Goal: Task Accomplishment & Management: Use online tool/utility

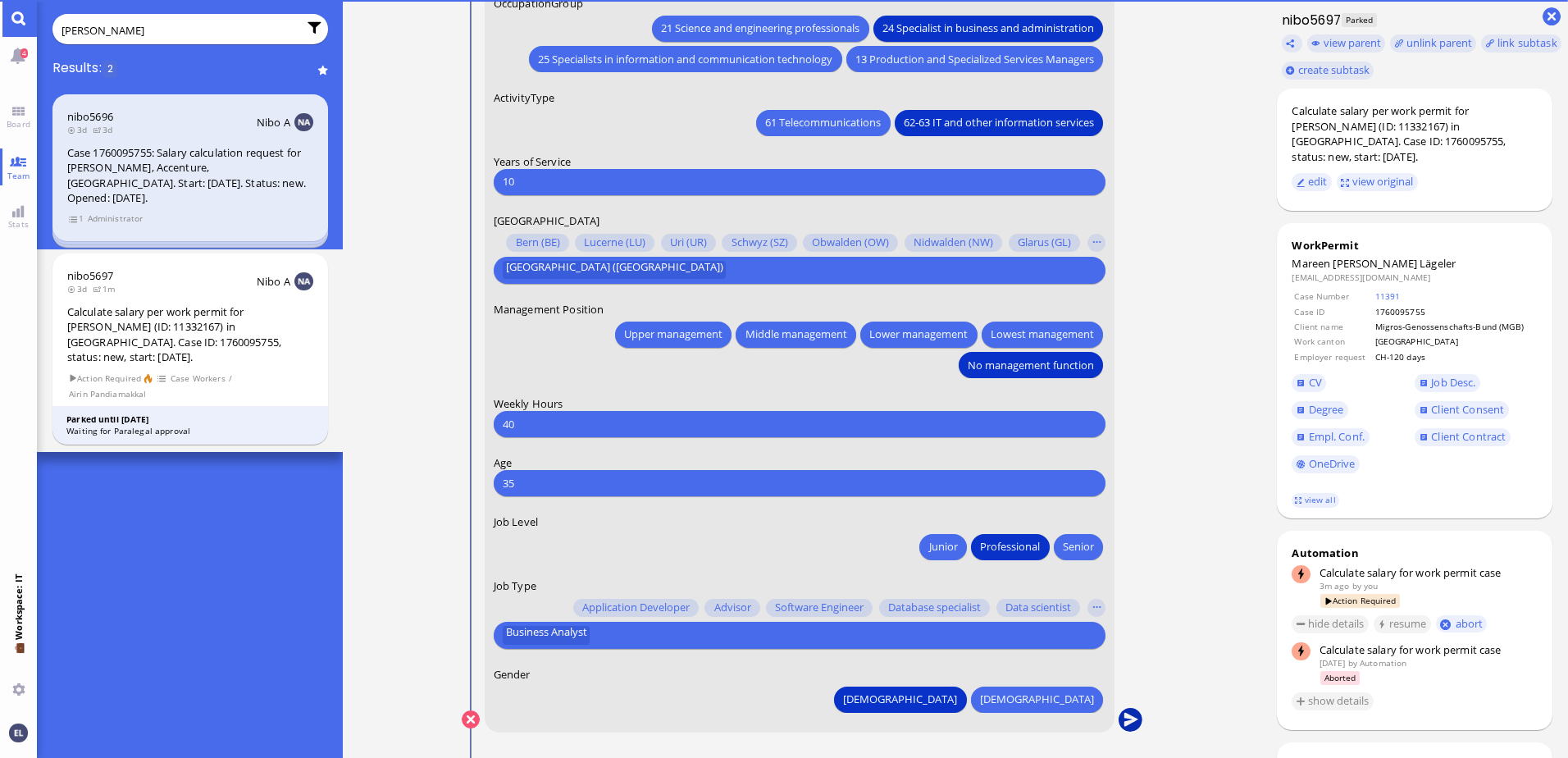
click at [1128, 716] on button "submit" at bounding box center [1130, 720] width 25 height 25
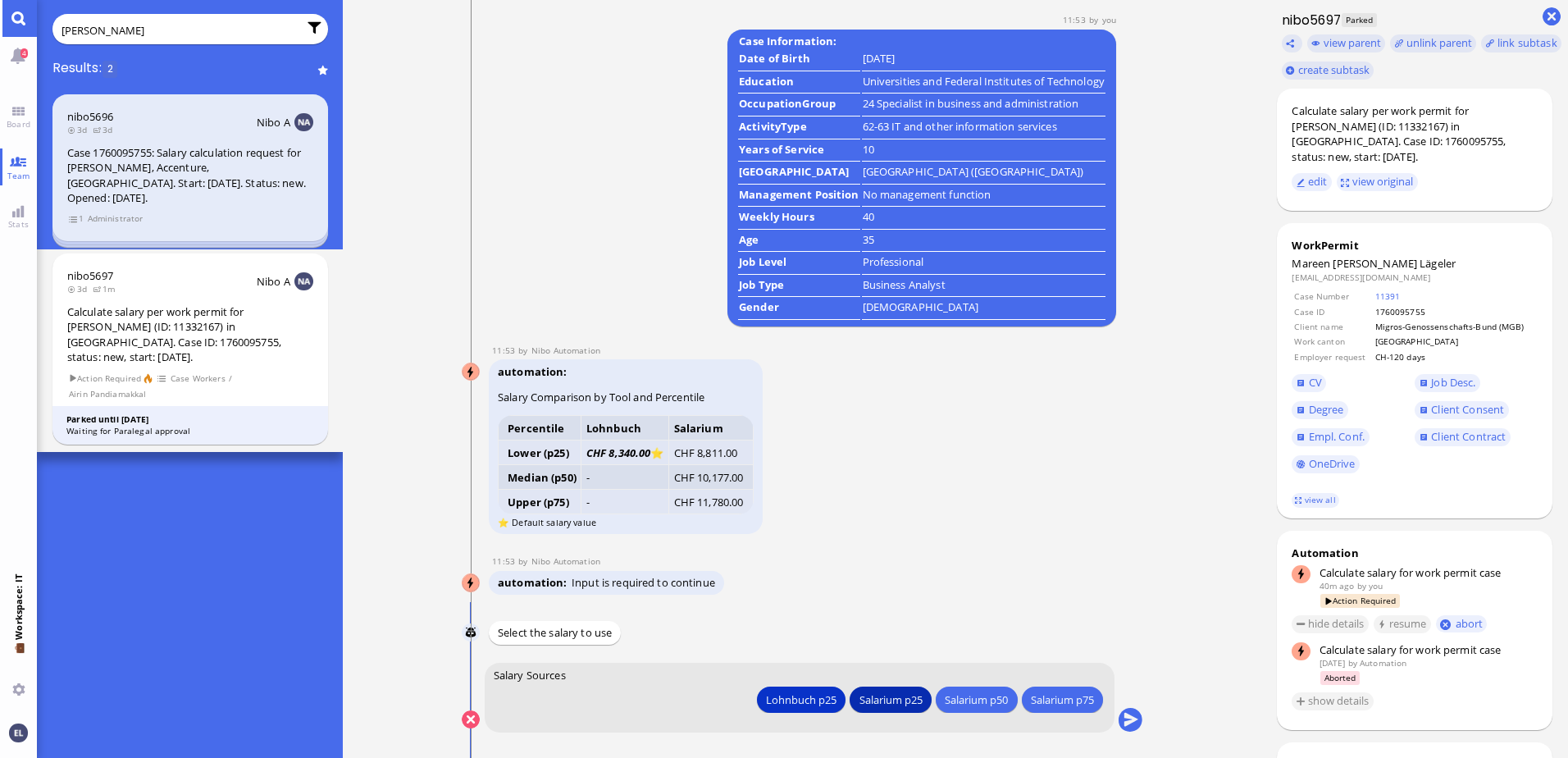
click at [882, 699] on div "Salarium p25" at bounding box center [889, 699] width 63 height 17
click at [1133, 720] on button "submit" at bounding box center [1130, 720] width 25 height 25
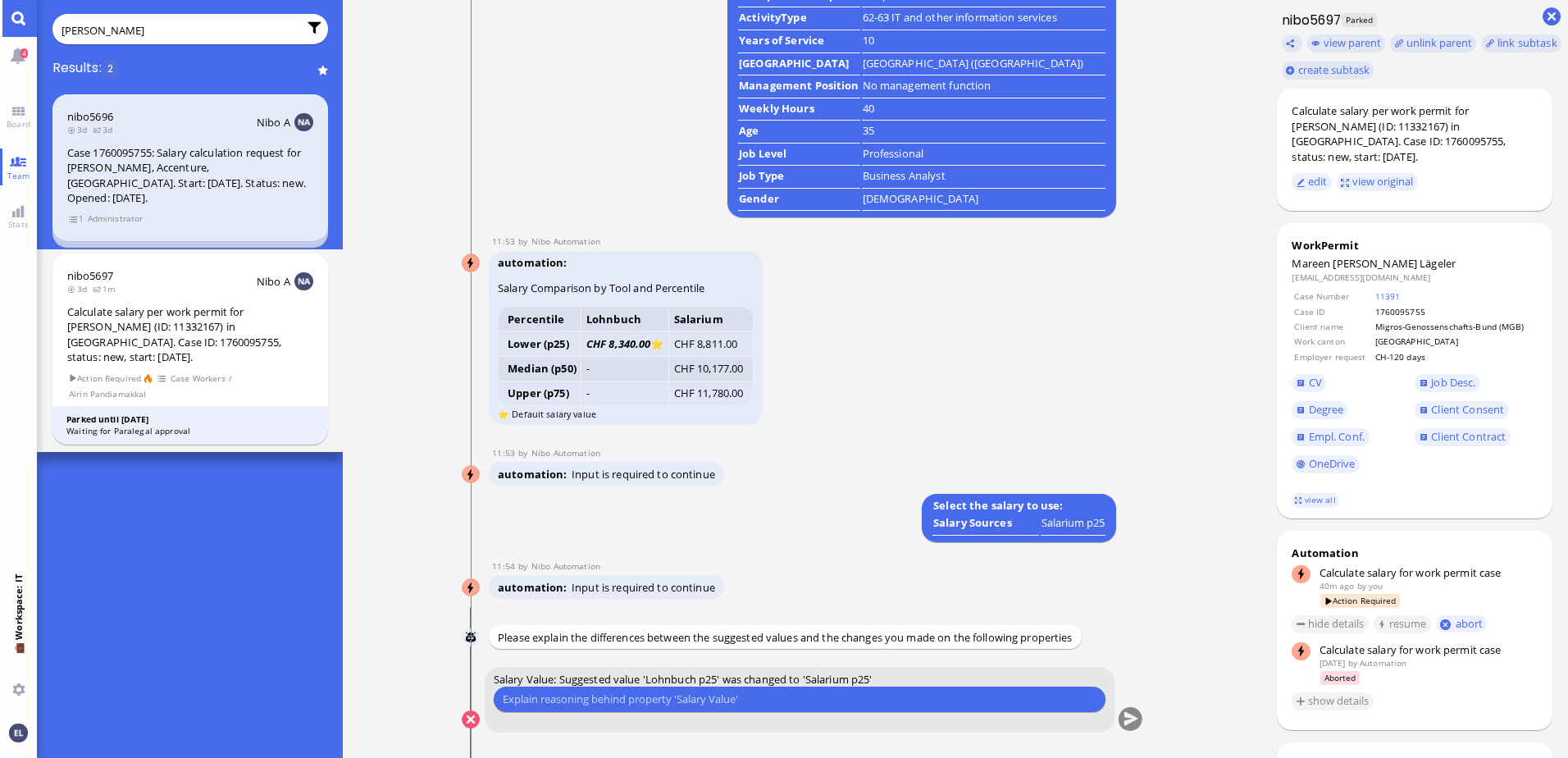
click at [620, 151] on div "Case Information: Date of Birth [DEMOGRAPHIC_DATA] Education Universities and F…" at bounding box center [823, 69] width 587 height 297
click at [606, 697] on input "text" at bounding box center [800, 699] width 593 height 17
click at [470, 720] on button at bounding box center [470, 719] width 18 height 18
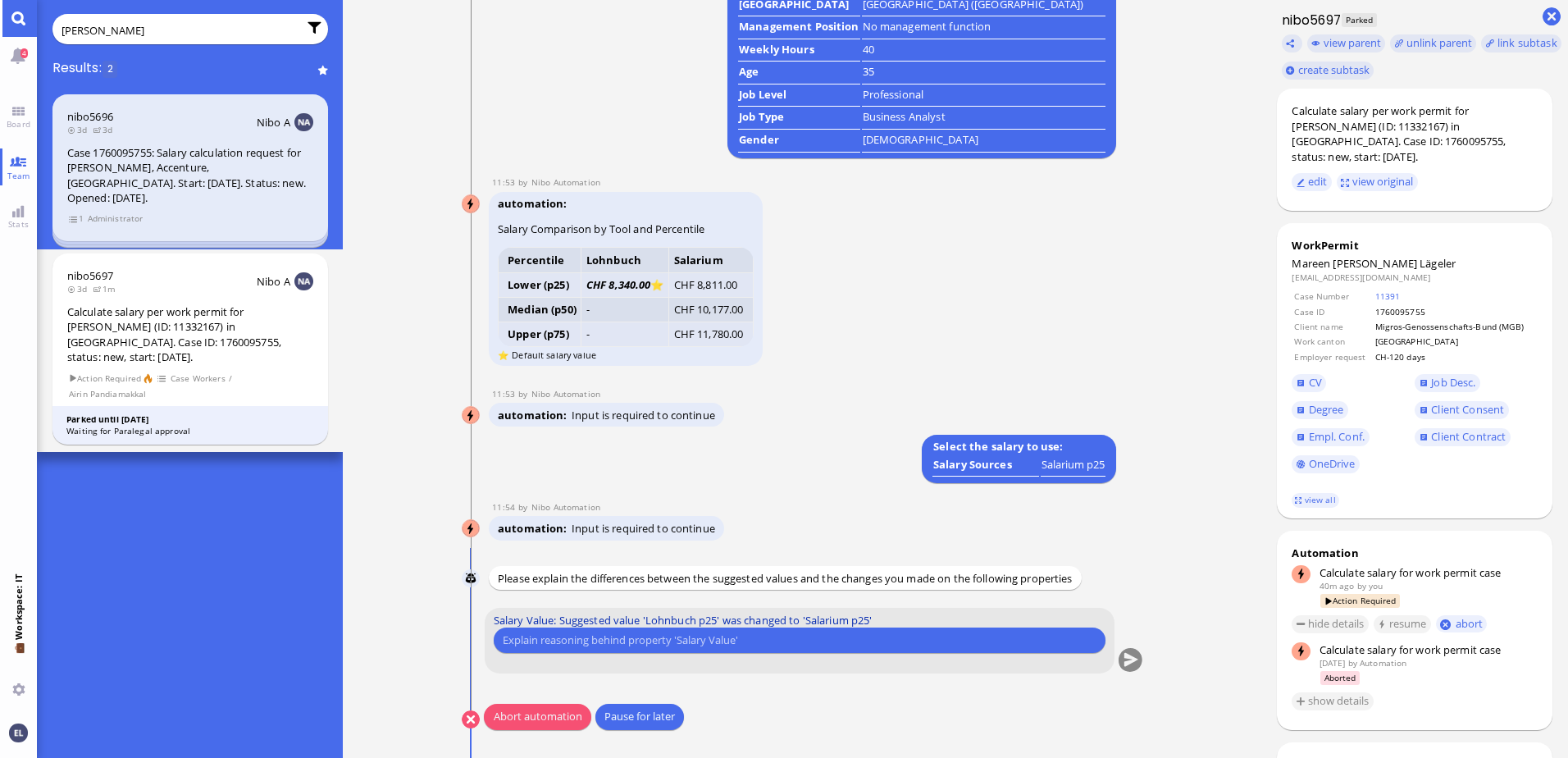
scroll to position [1, 0]
click at [533, 713] on button "Abort automation" at bounding box center [538, 716] width 107 height 27
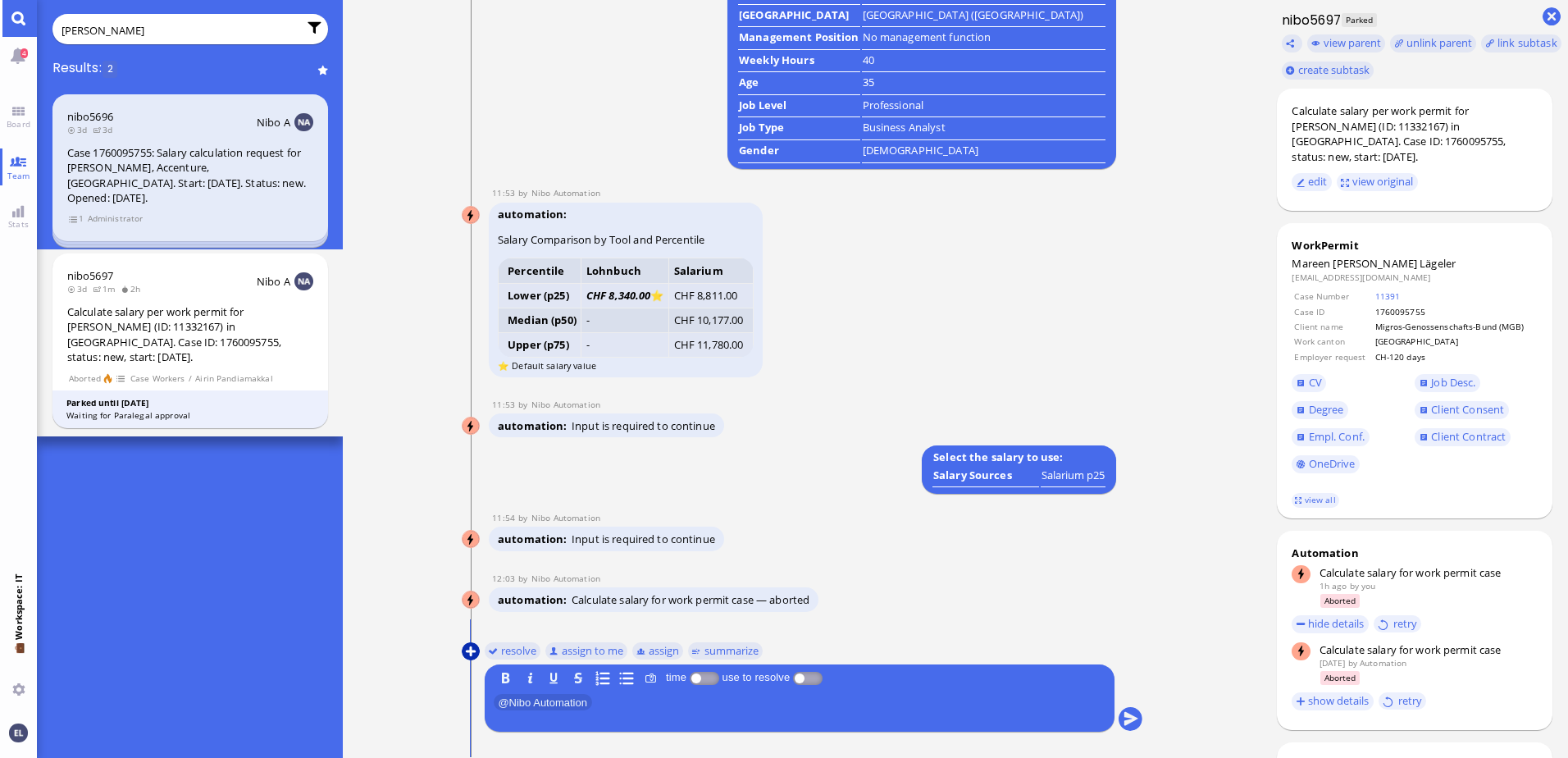
click at [470, 651] on button at bounding box center [470, 651] width 18 height 18
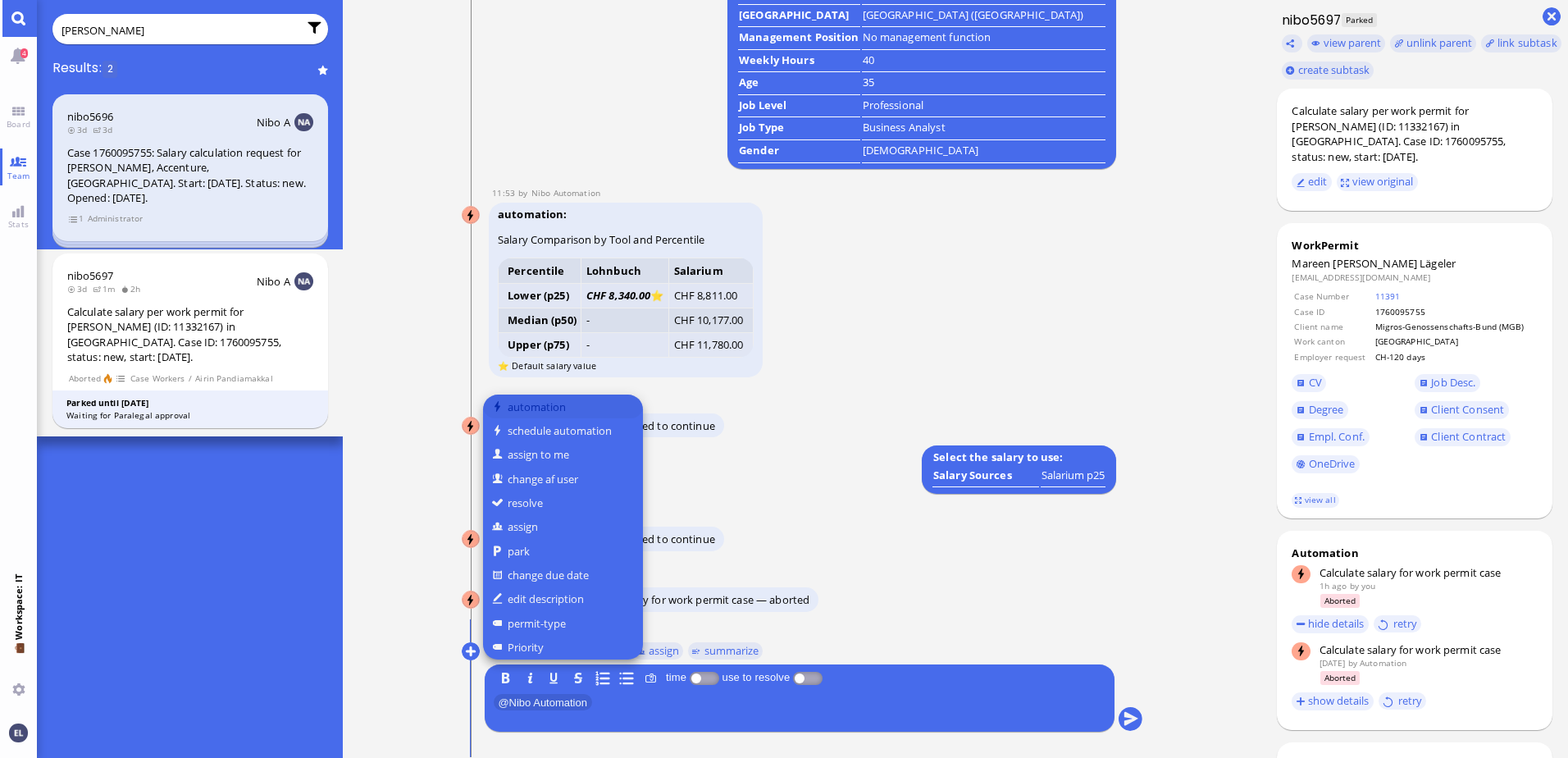
click at [548, 408] on button "automation" at bounding box center [563, 407] width 160 height 24
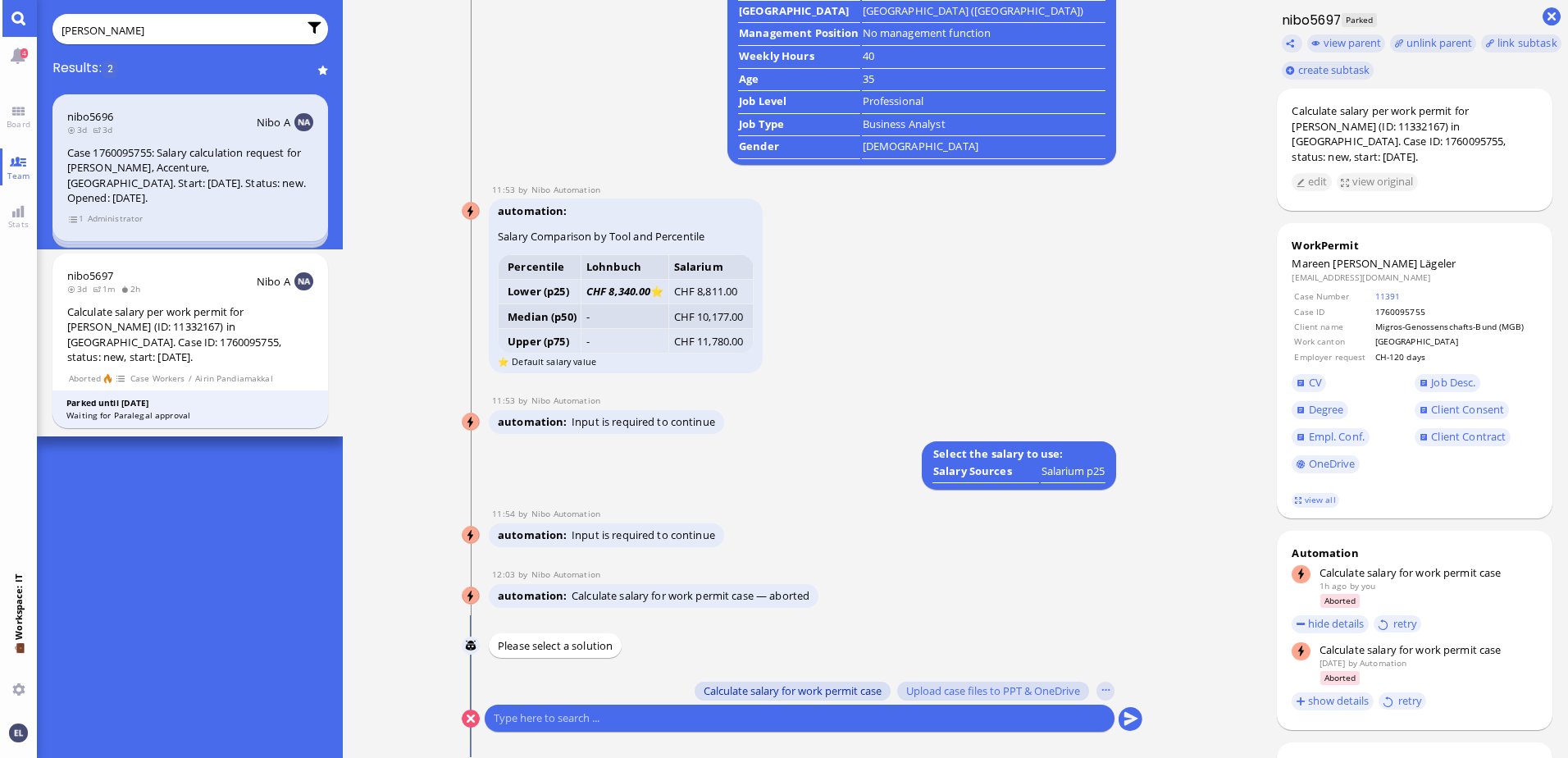
click at [793, 690] on span "Calculate salary for work permit case" at bounding box center [792, 690] width 178 height 13
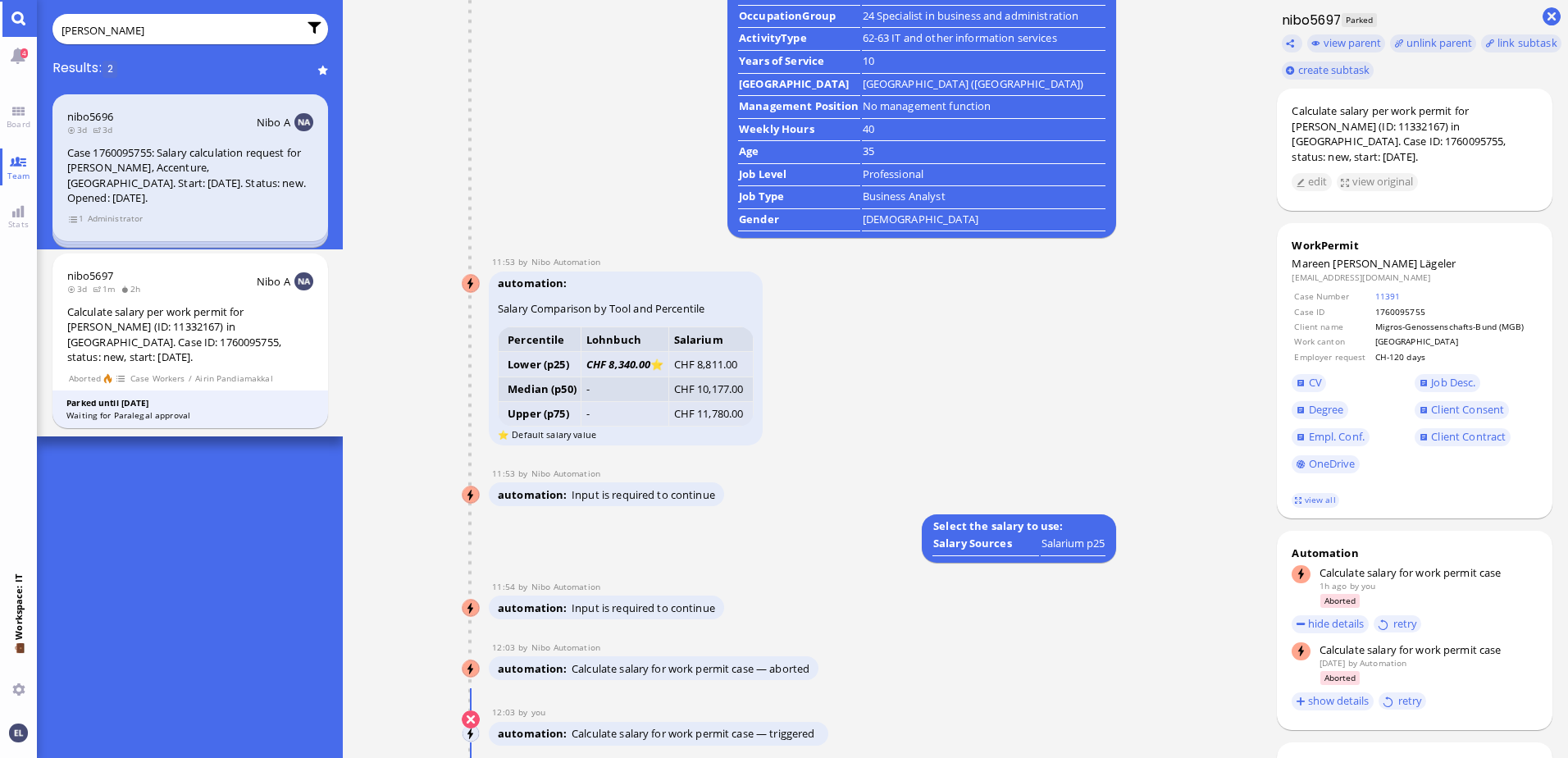
scroll to position [0, 0]
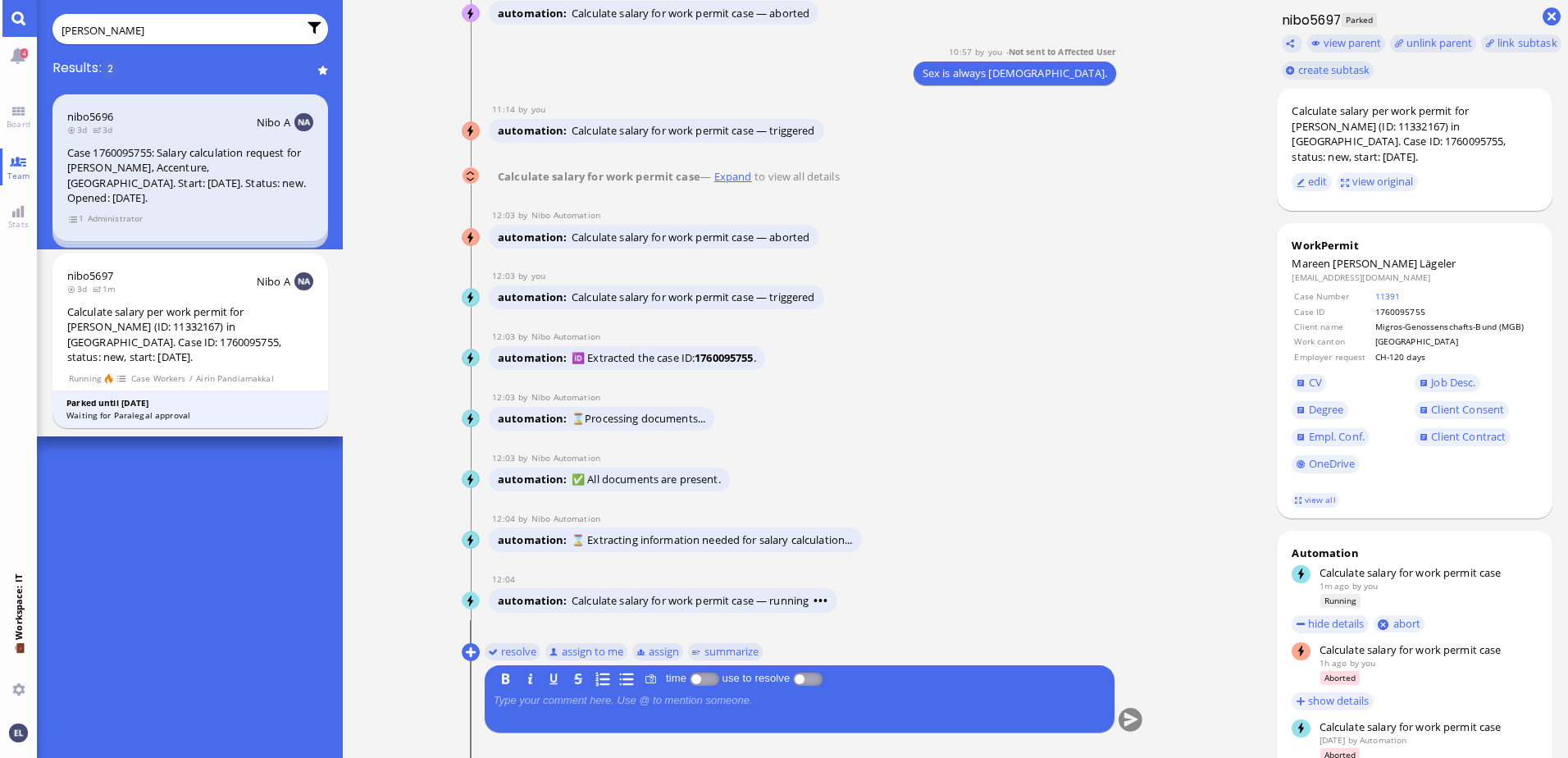
click at [769, 412] on div "automation ⌛Processing documents..." at bounding box center [782, 420] width 587 height 27
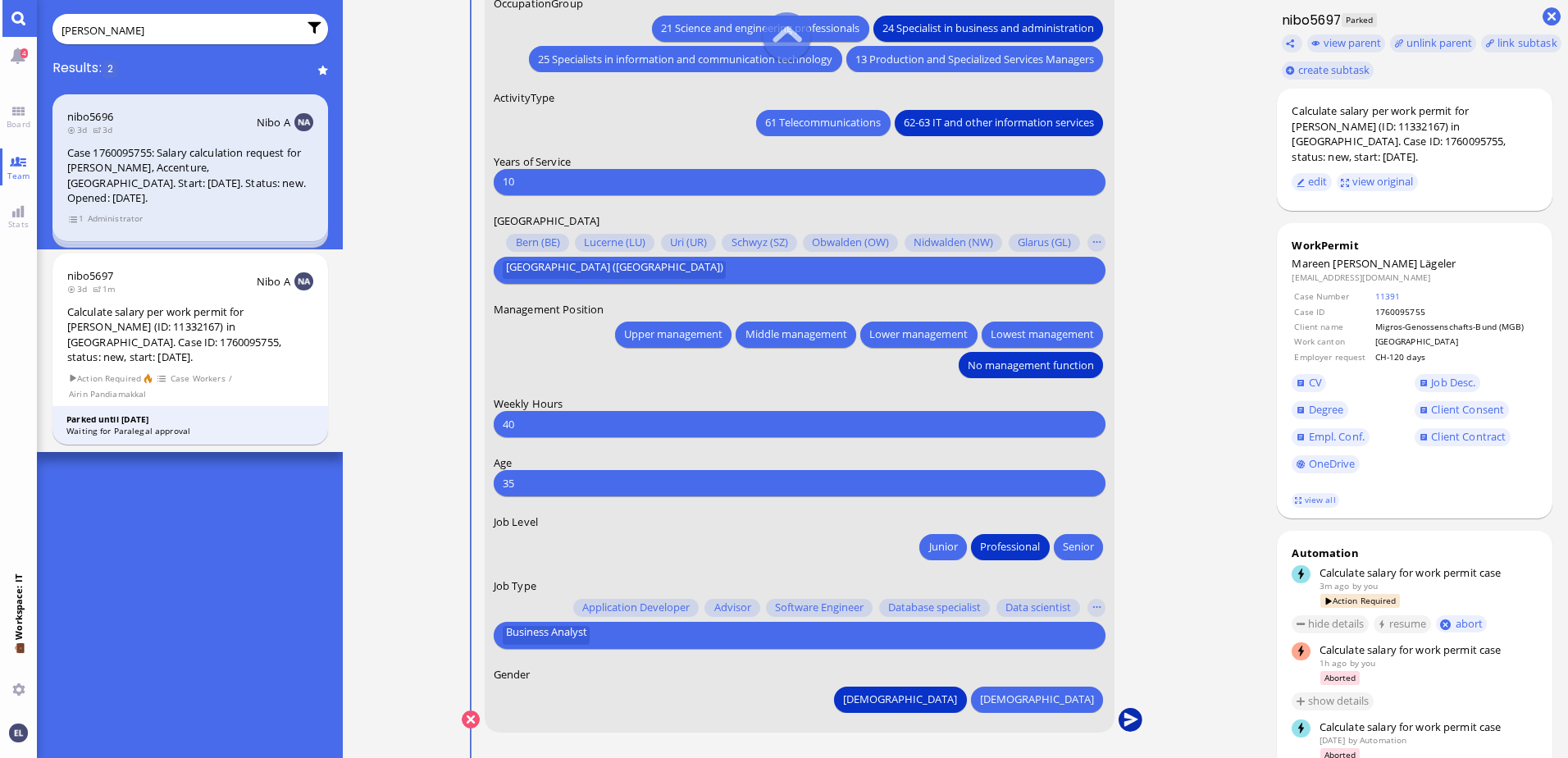
click at [1132, 716] on button "submit" at bounding box center [1130, 720] width 25 height 25
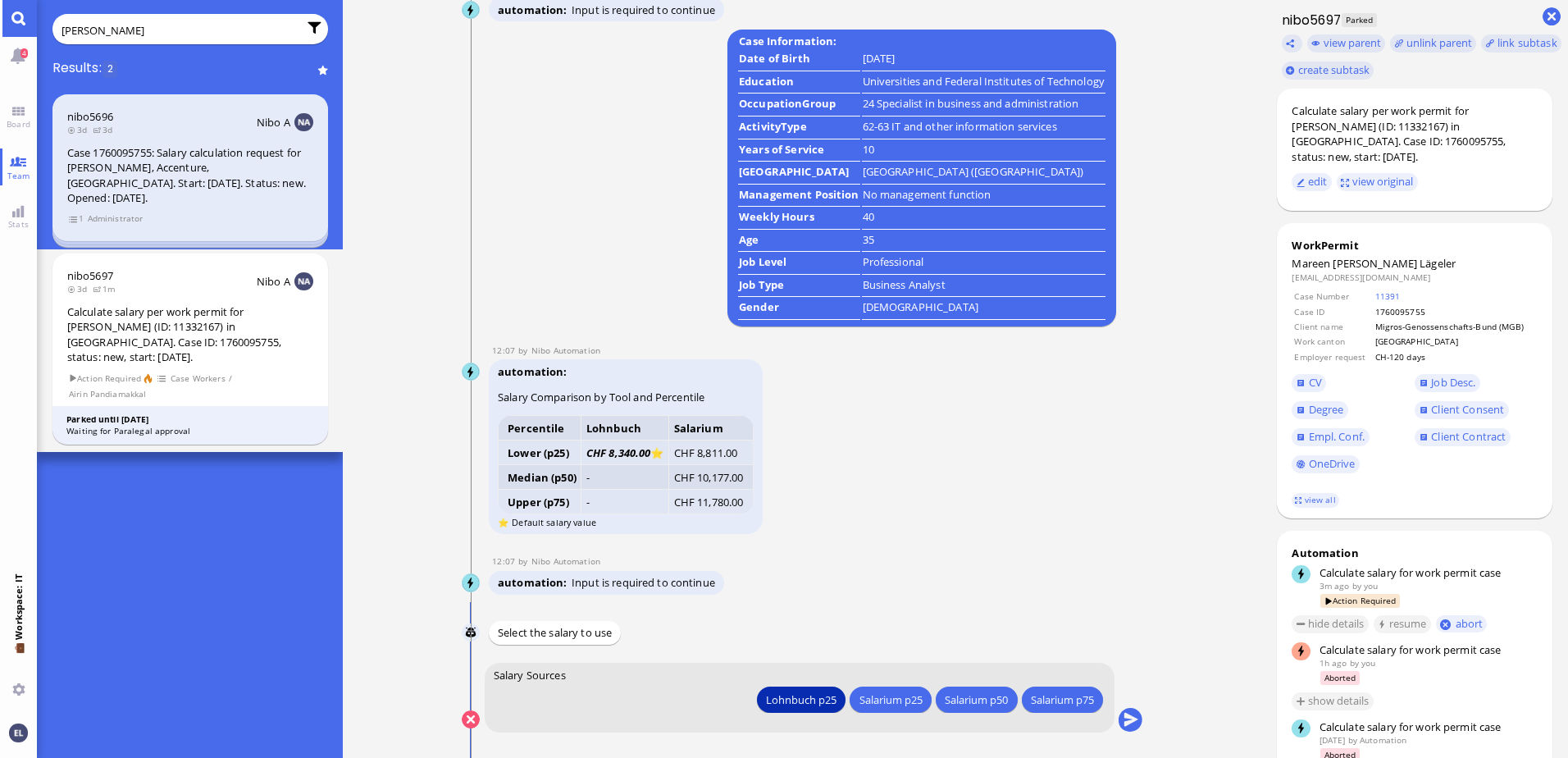
click at [796, 702] on div "Lohnbuch p25" at bounding box center [801, 699] width 71 height 17
click at [798, 703] on div "Lohnbuch p25" at bounding box center [801, 699] width 71 height 17
click at [1128, 720] on button "submit" at bounding box center [1130, 720] width 25 height 25
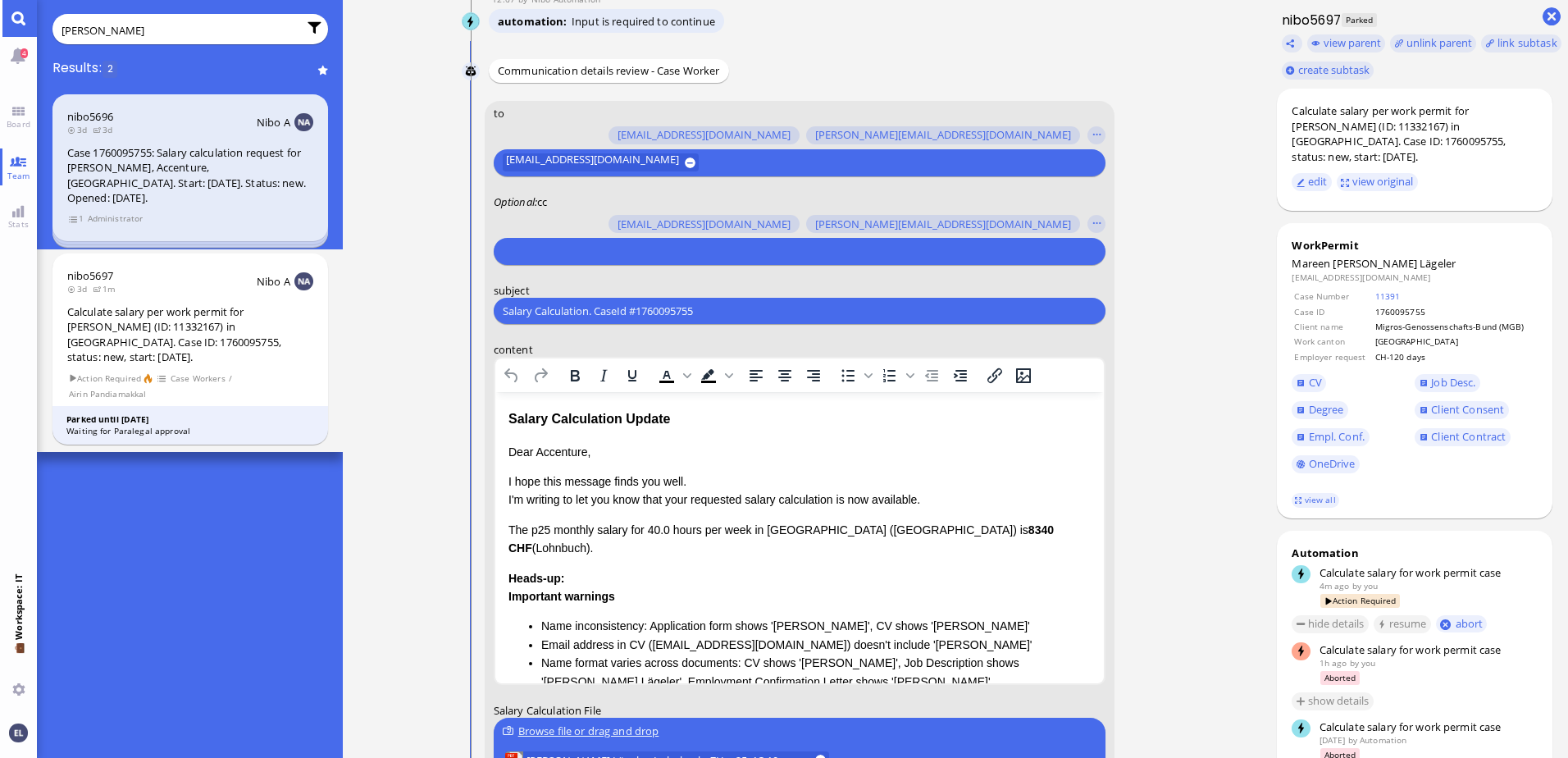
scroll to position [-246, 0]
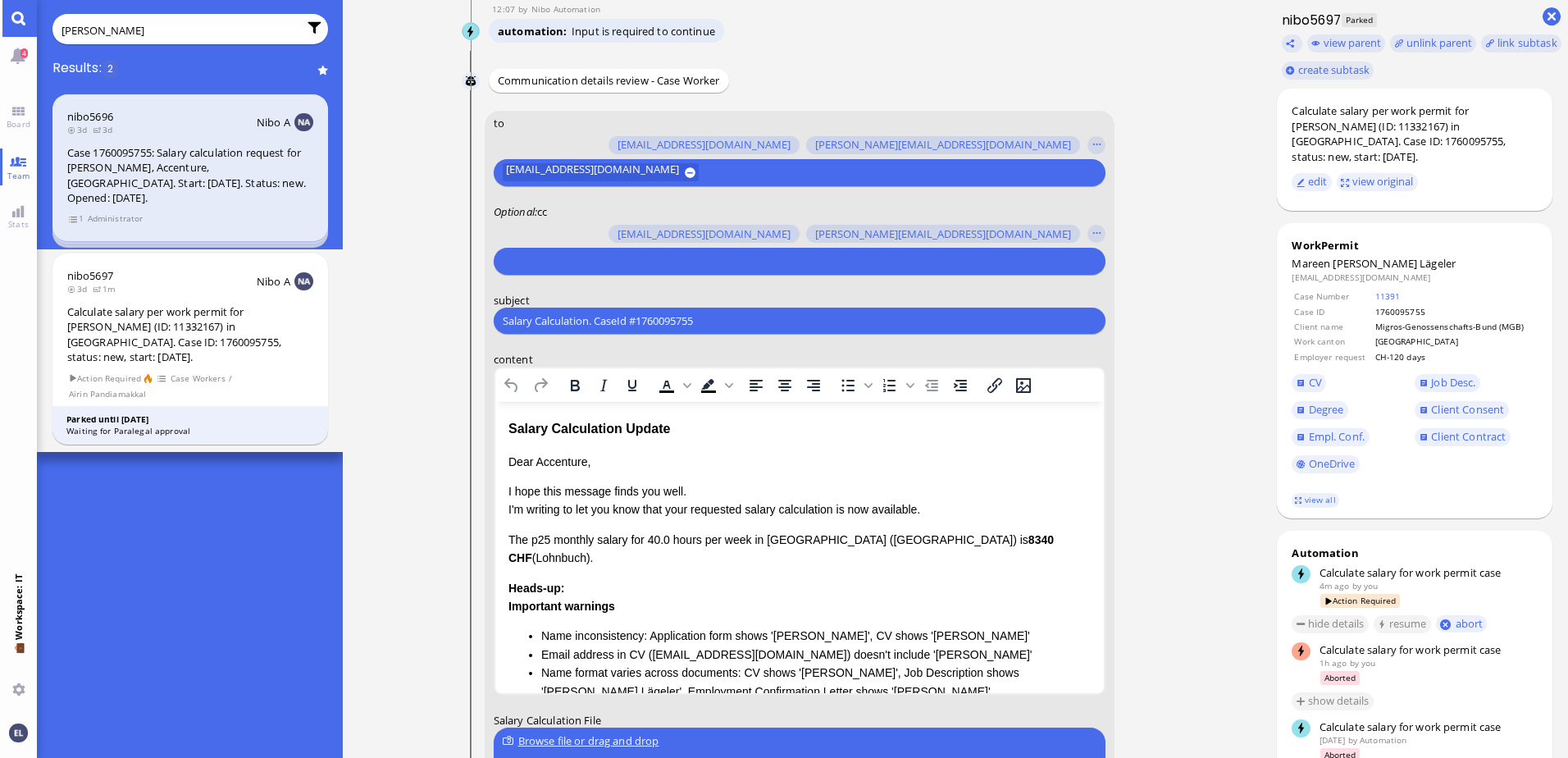
click at [563, 256] on input "text" at bounding box center [798, 262] width 590 height 17
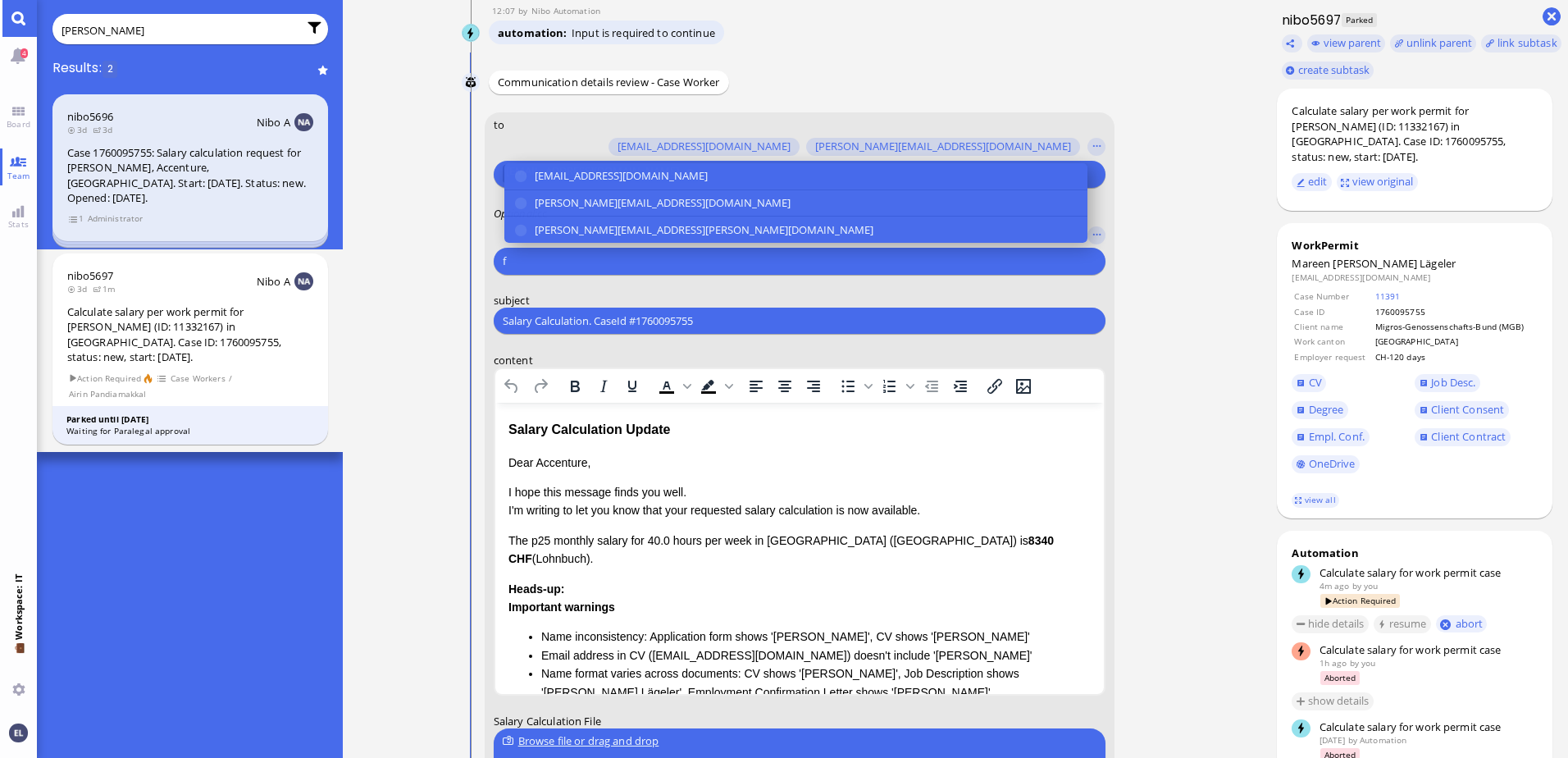
scroll to position [-244, 0]
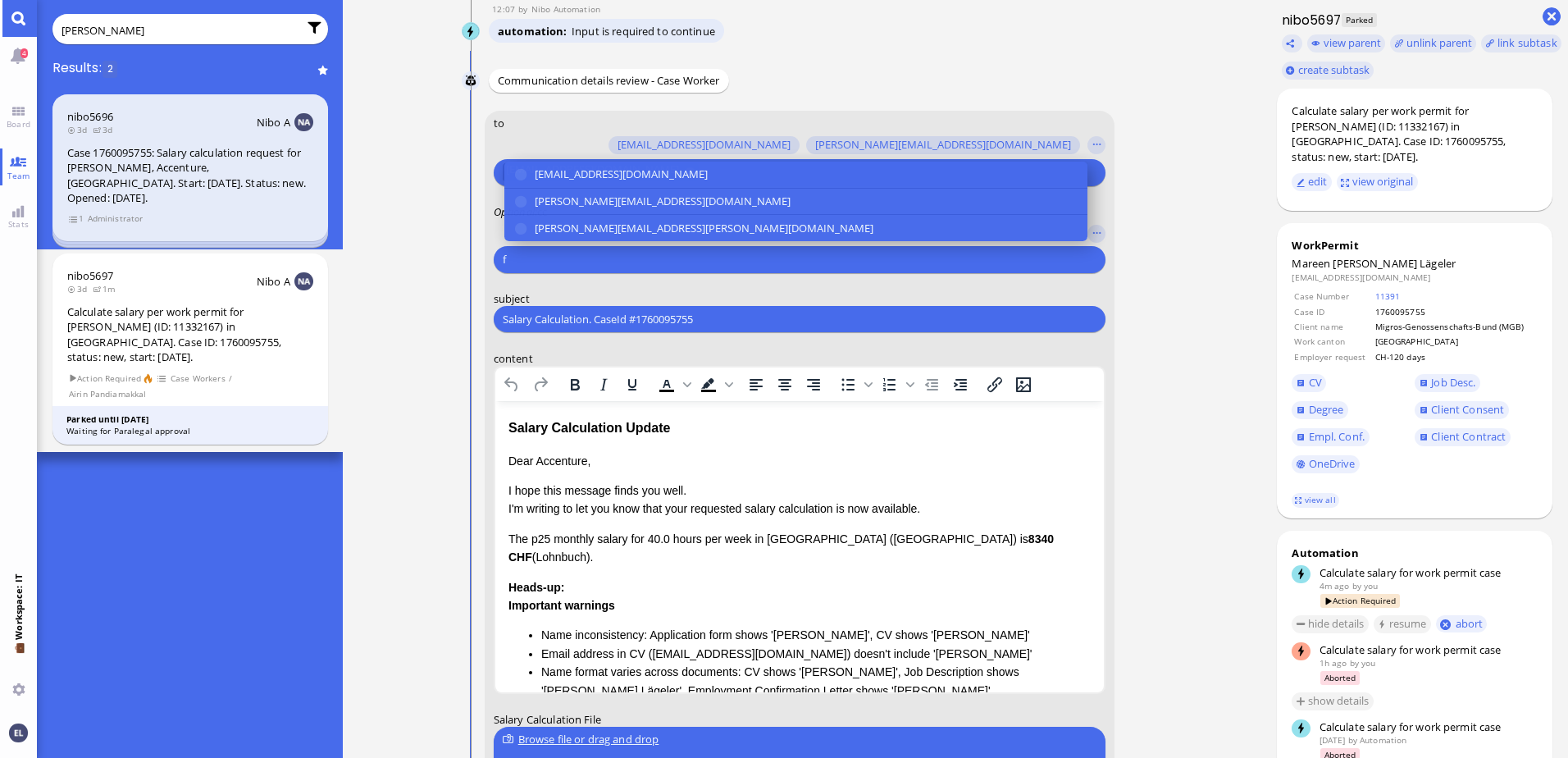
type input "f"
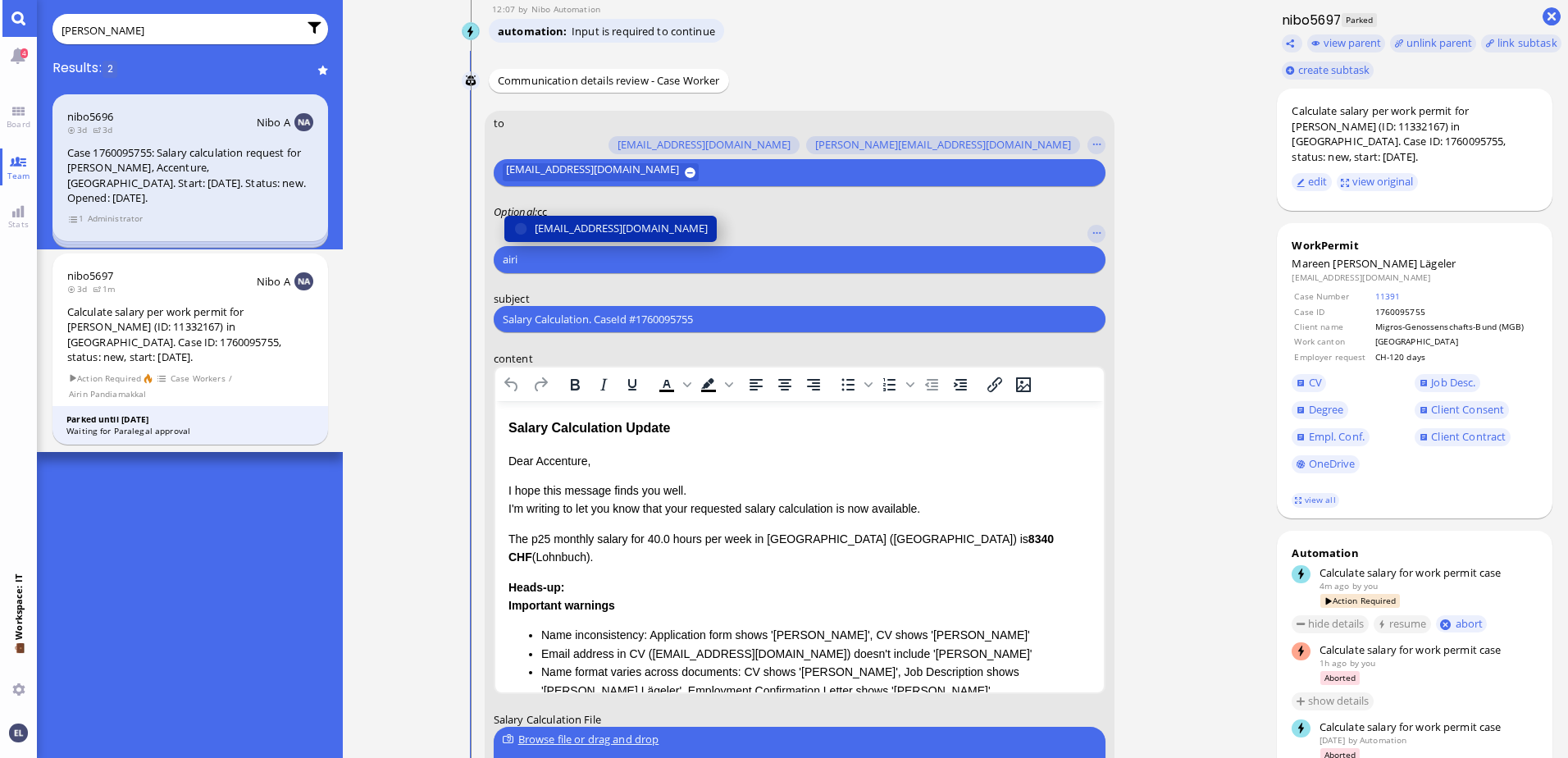
type input "airi"
click at [606, 230] on span "[EMAIL_ADDRESS][DOMAIN_NAME]" at bounding box center [621, 229] width 173 height 17
type input "fa"
click at [606, 231] on span "[EMAIL_ADDRESS][DOMAIN_NAME]" at bounding box center [621, 229] width 173 height 17
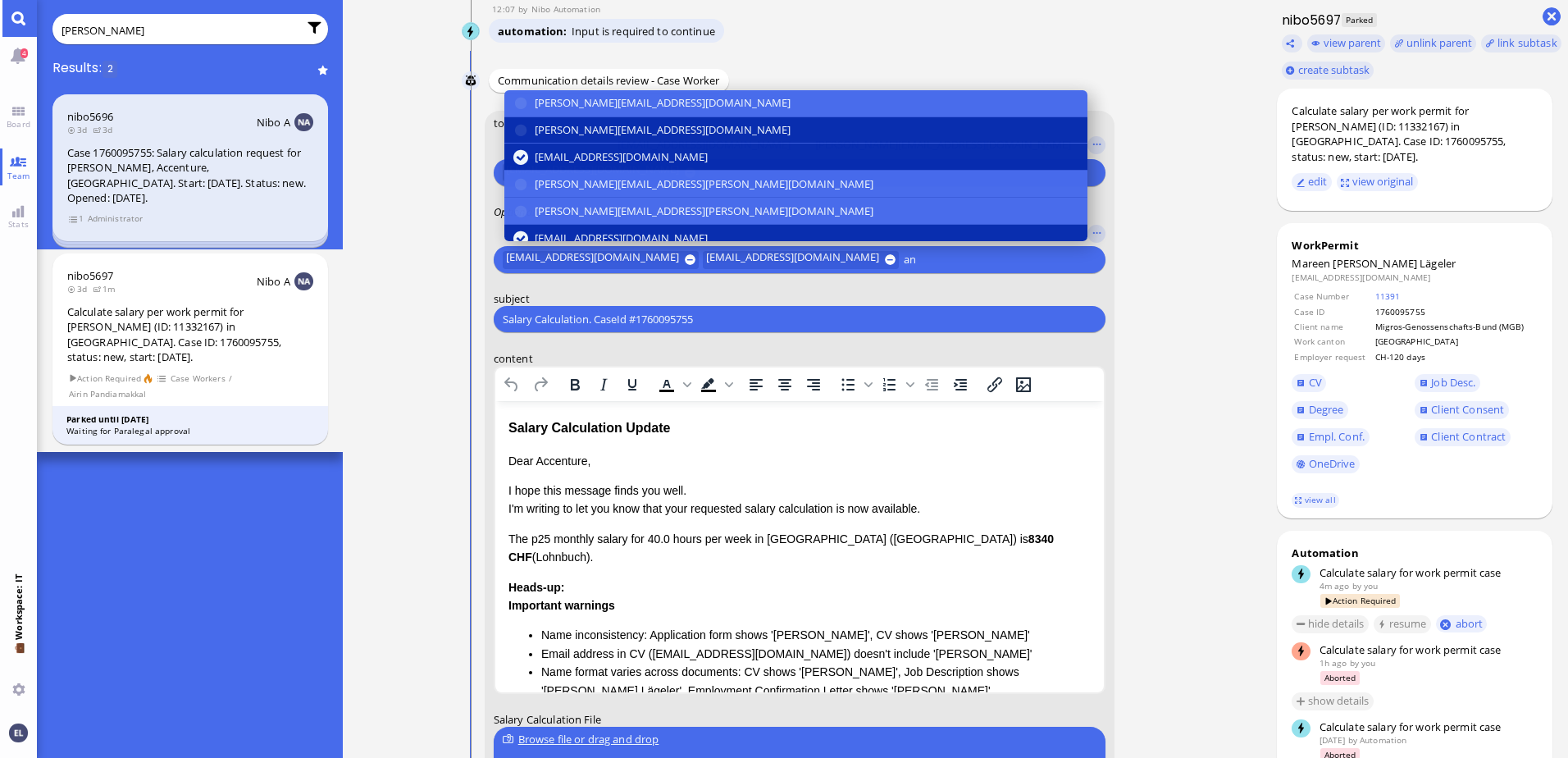
type input "an"
click at [593, 134] on span "[PERSON_NAME][EMAIL_ADDRESS][DOMAIN_NAME]" at bounding box center [663, 130] width 256 height 17
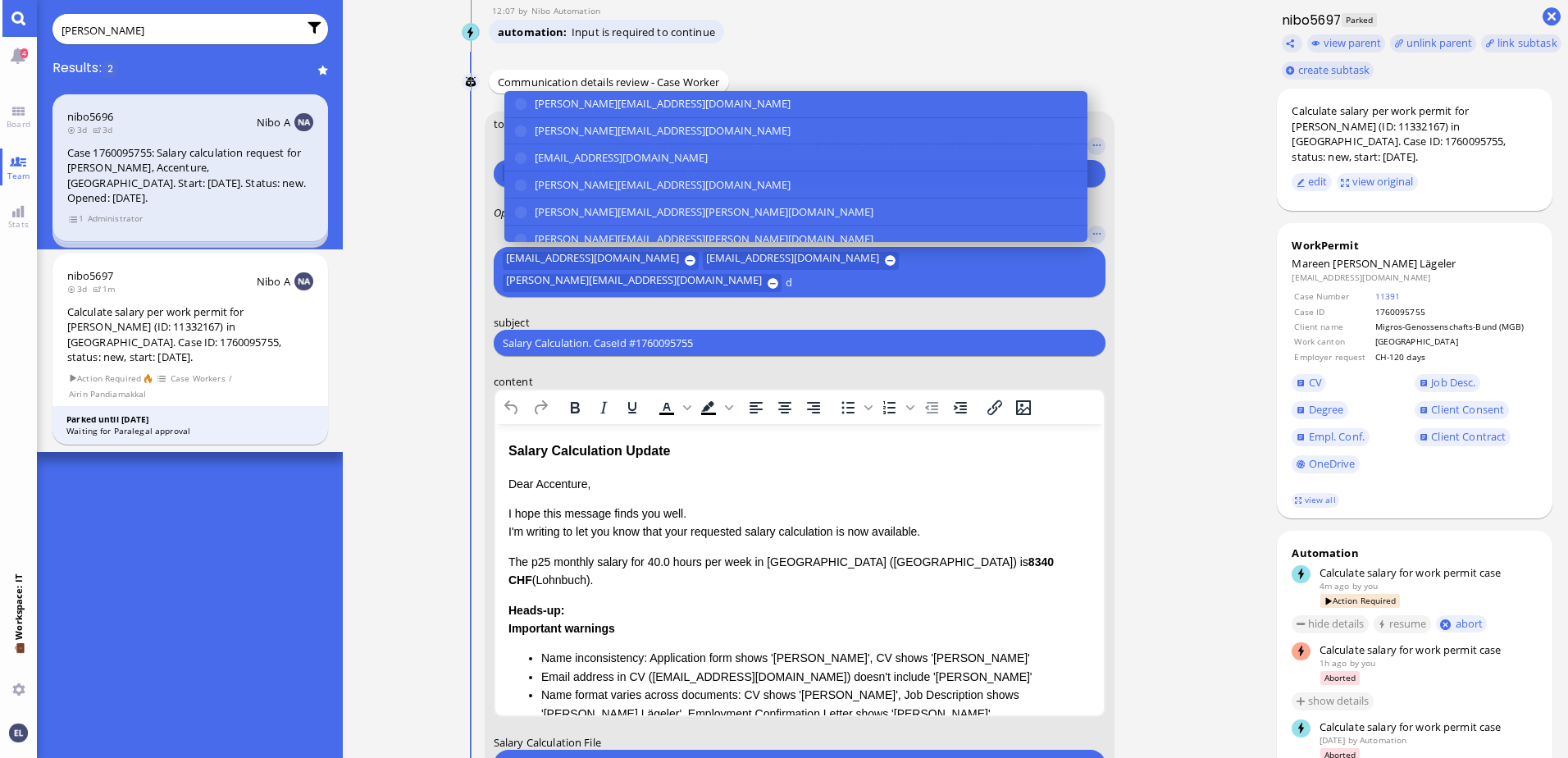
scroll to position [-267, 0]
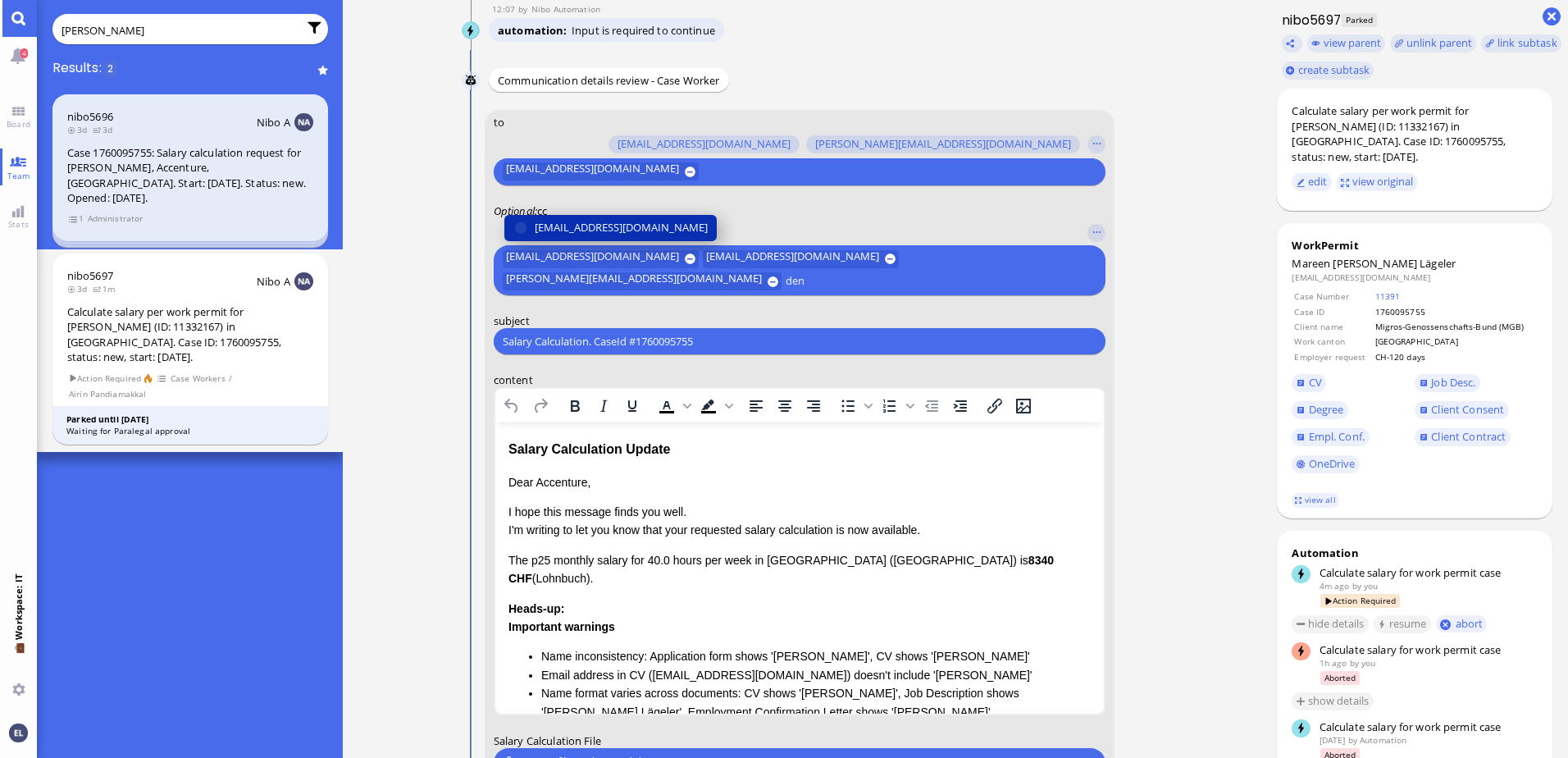
type input "den"
click at [573, 226] on span "[EMAIL_ADDRESS][DOMAIN_NAME]" at bounding box center [621, 228] width 173 height 17
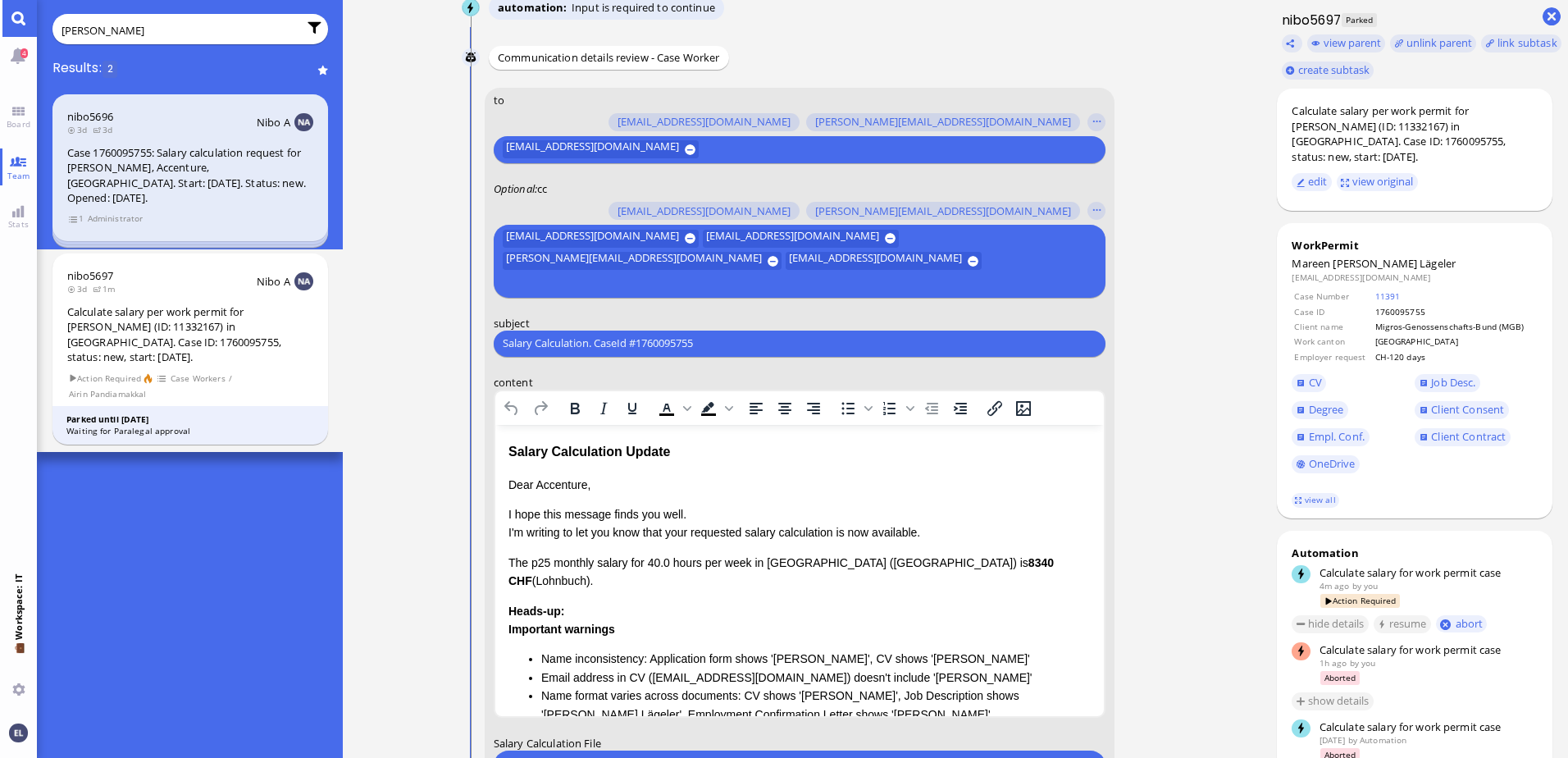
drag, startPoint x: 735, startPoint y: 338, endPoint x: 335, endPoint y: 317, distance: 400.6
click at [335, 317] on div "[PERSON_NAME] Results: 2 nibo5696 3d 3d Nibo A Case 1760095755: Salary calculat…" at bounding box center [802, 379] width 1531 height 758
paste input "RE: PazPerTout new case: [PERSON_NAME] (1760095755 / 11332167), Employer Reques…"
type input "RE: PazPerTout new case: [PERSON_NAME] (1760095755 / 11332167), Employer Reques…"
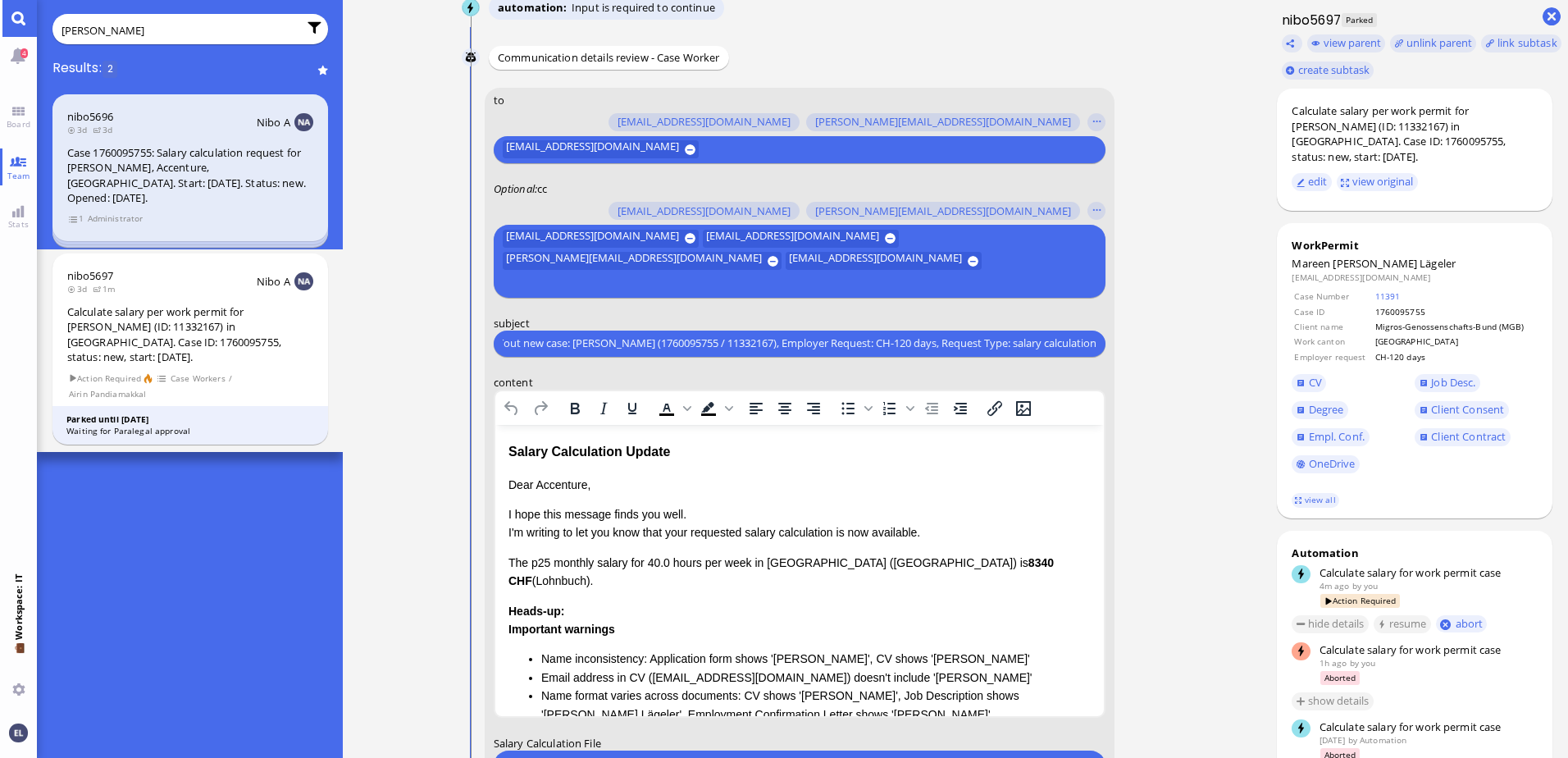
click at [741, 489] on p "Dear Accenture," at bounding box center [798, 484] width 582 height 18
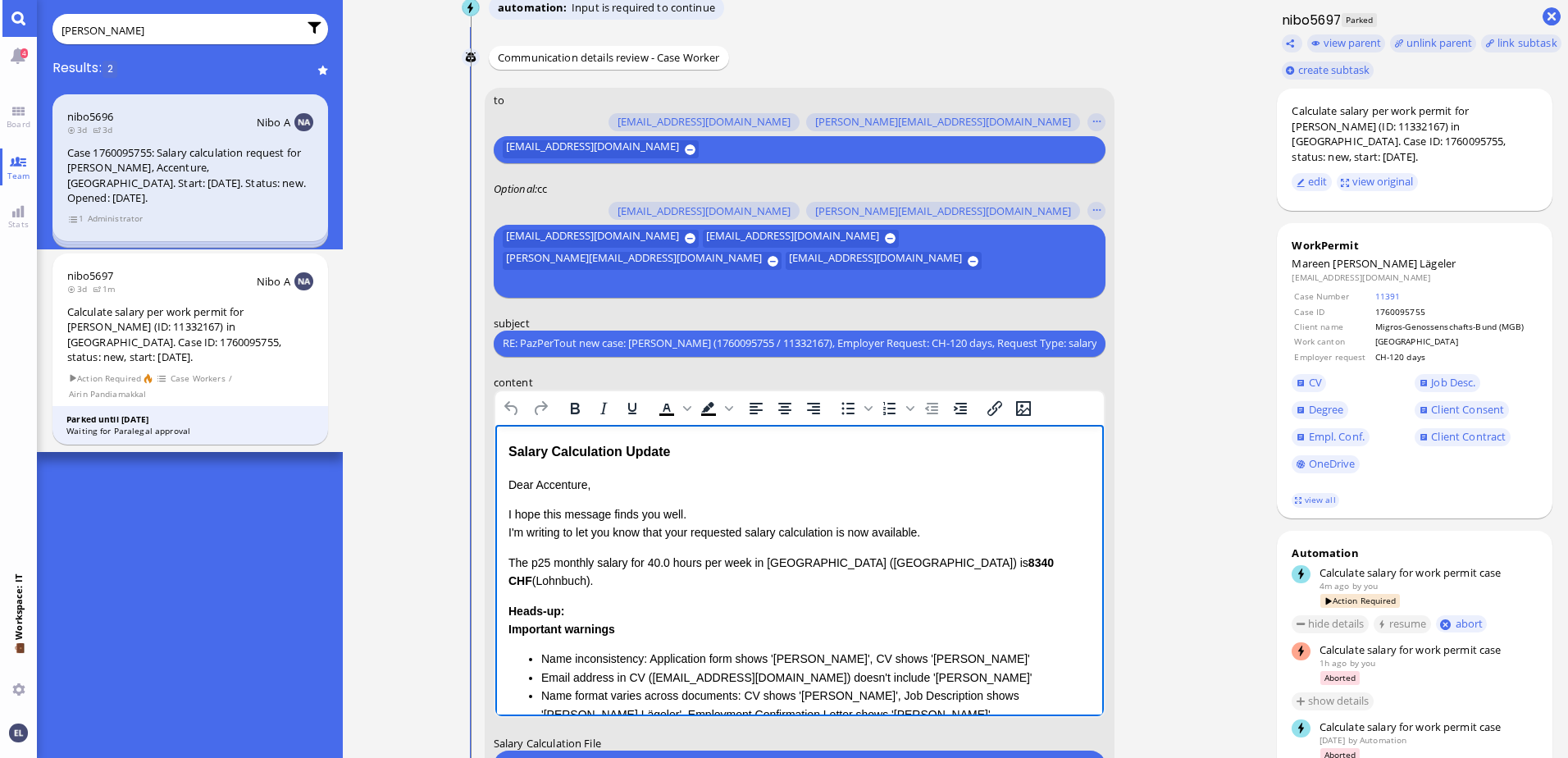
drag, startPoint x: 587, startPoint y: 485, endPoint x: 435, endPoint y: 436, distance: 159.7
click at [495, 436] on html "Salary Calculation Update Dear Accenture, I hope this message finds you well. I…" at bounding box center [799, 647] width 609 height 446
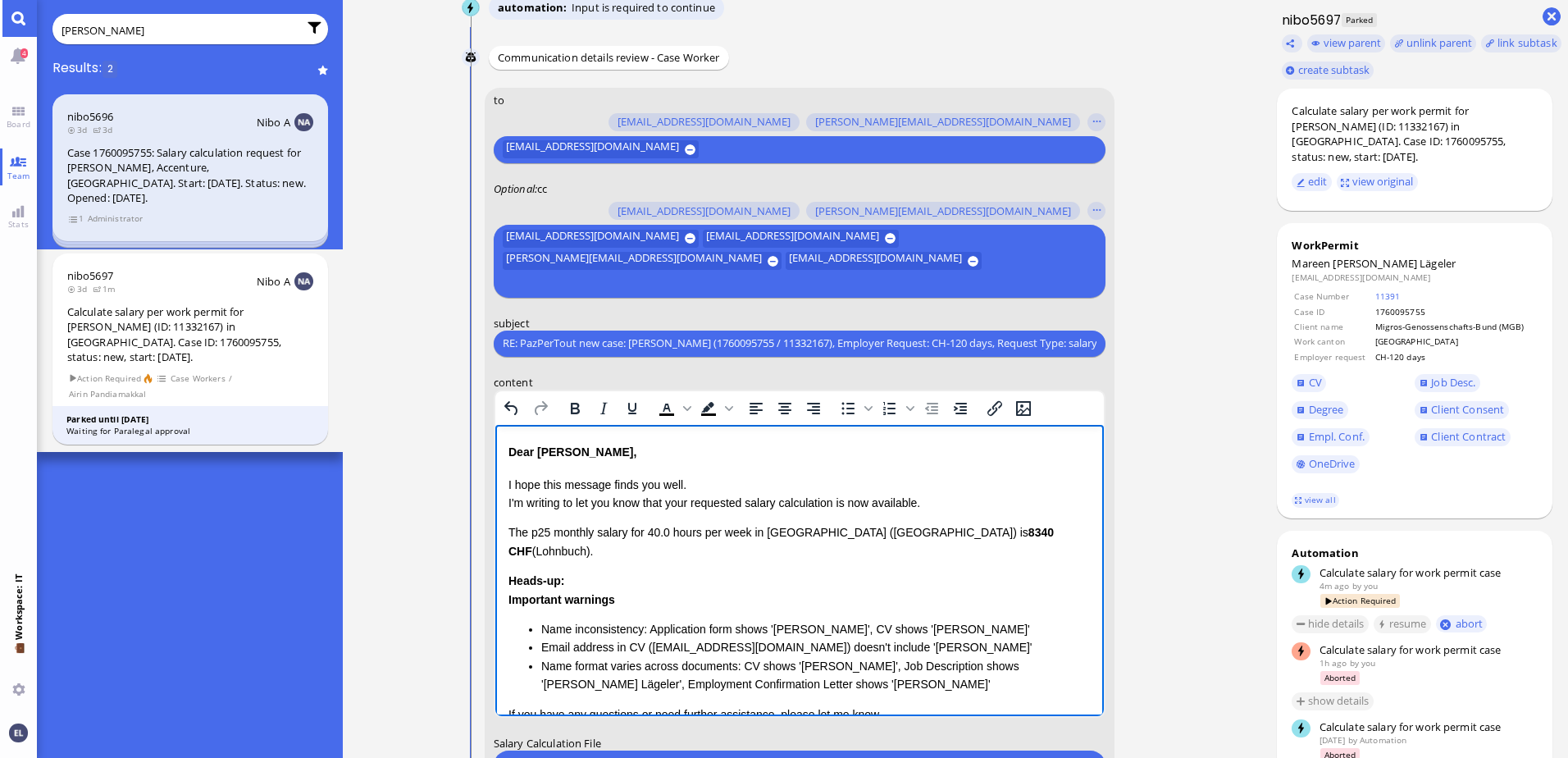
drag, startPoint x: 506, startPoint y: 483, endPoint x: 569, endPoint y: 552, distance: 93.4
click at [569, 552] on html "Dear [PERSON_NAME], I hope this message finds you well. I'm writing to let you …" at bounding box center [799, 632] width 609 height 416
drag, startPoint x: 505, startPoint y: 481, endPoint x: 582, endPoint y: 560, distance: 110.3
click at [582, 560] on html "Dear [PERSON_NAME], I hope this message finds you well. I'm writing to let you …" at bounding box center [799, 632] width 609 height 416
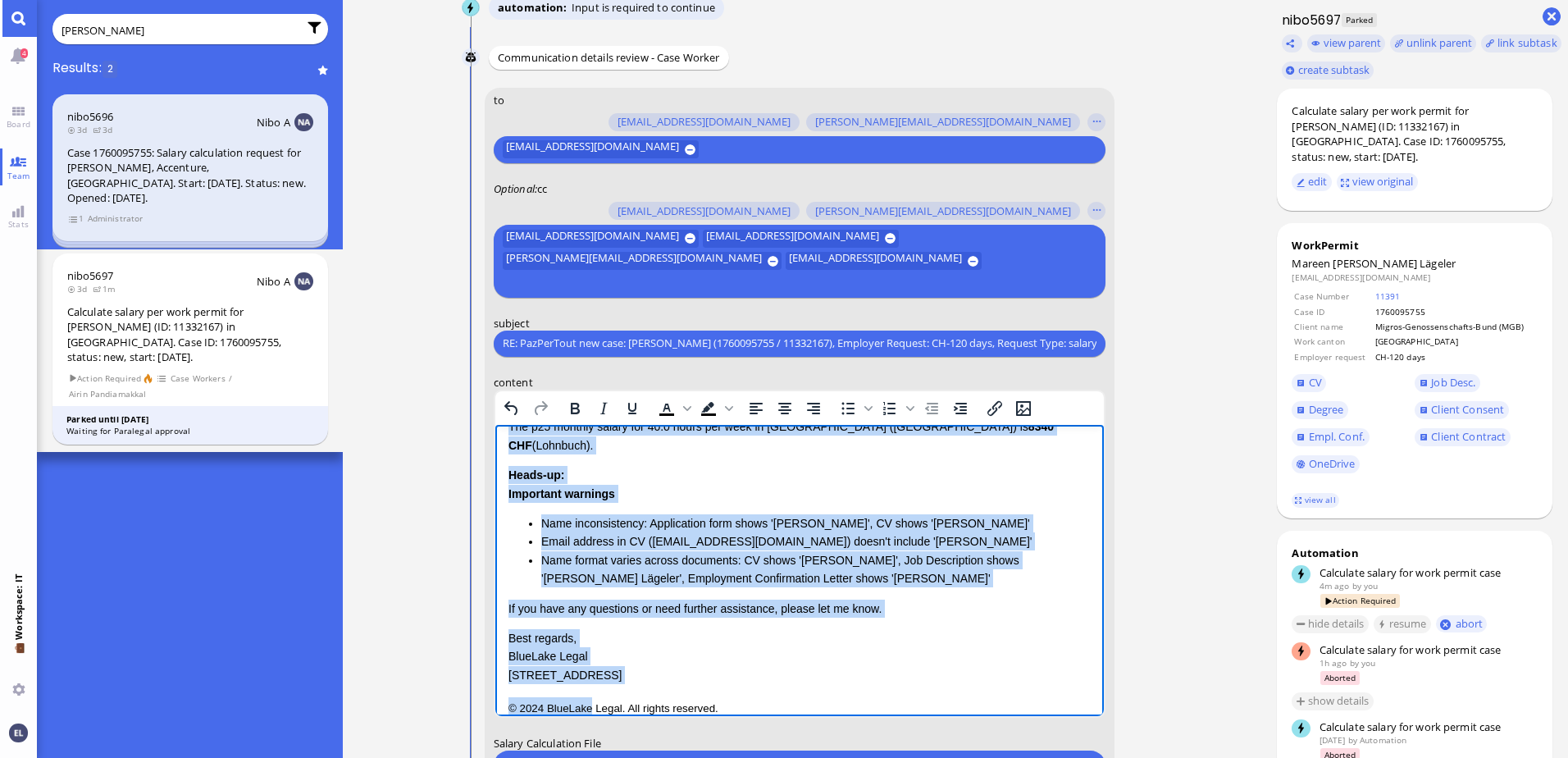
scroll to position [1, 0]
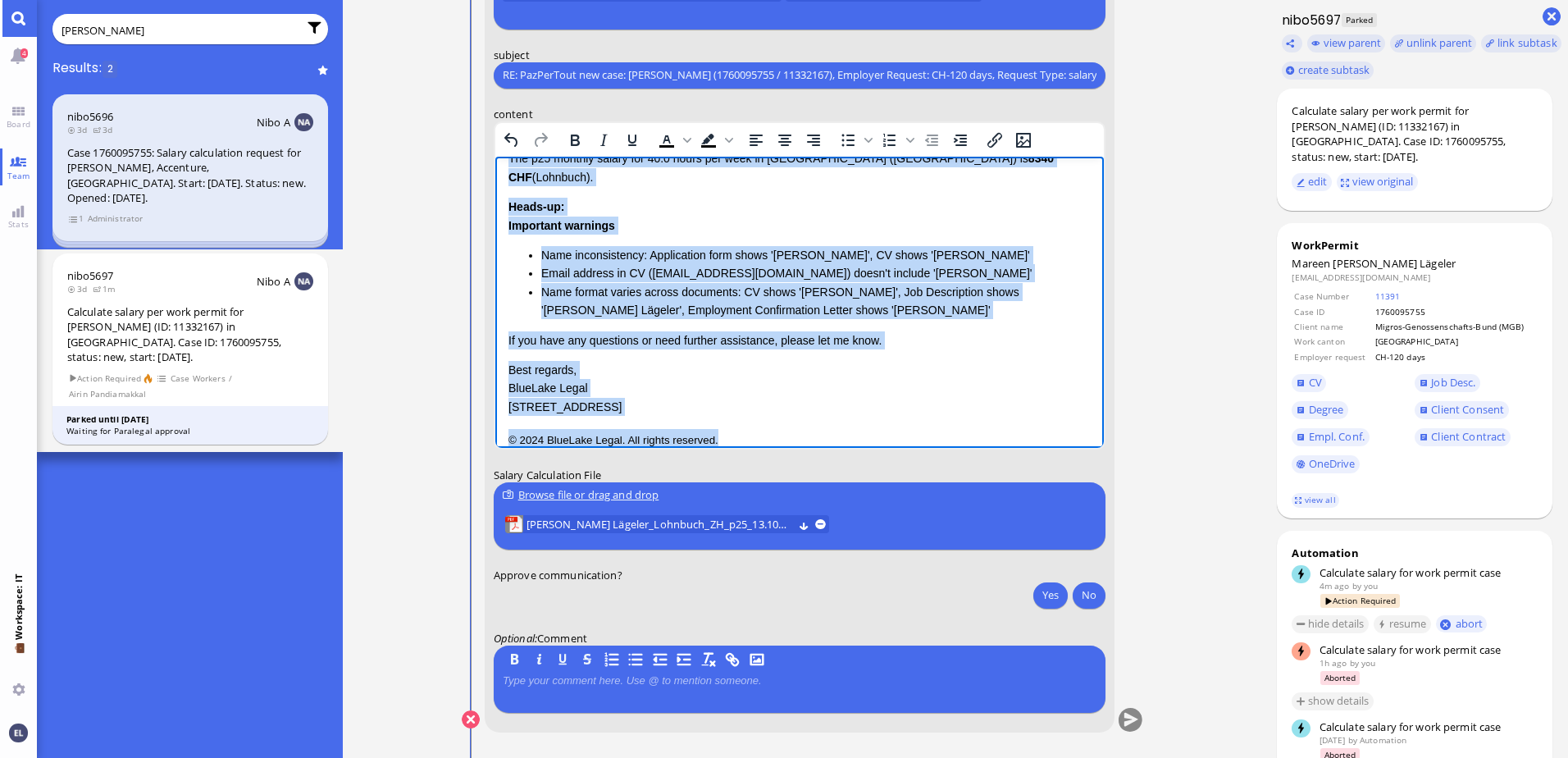
drag, startPoint x: 507, startPoint y: 212, endPoint x: 716, endPoint y: 419, distance: 294.2
click at [716, 419] on div "Dear [PERSON_NAME], I hope this message finds you well. I'm writing to let you …" at bounding box center [798, 257] width 582 height 383
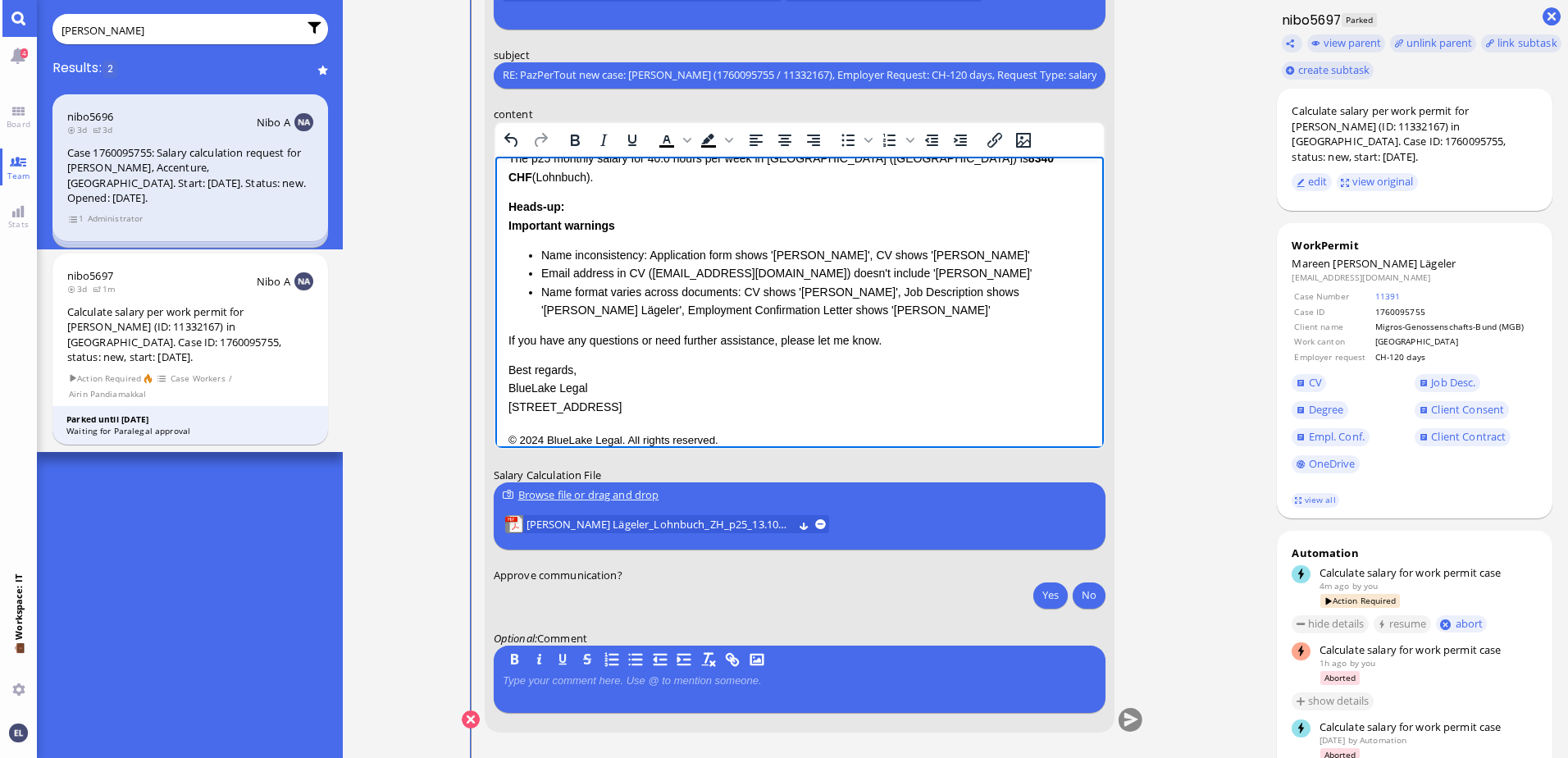
scroll to position [0, 0]
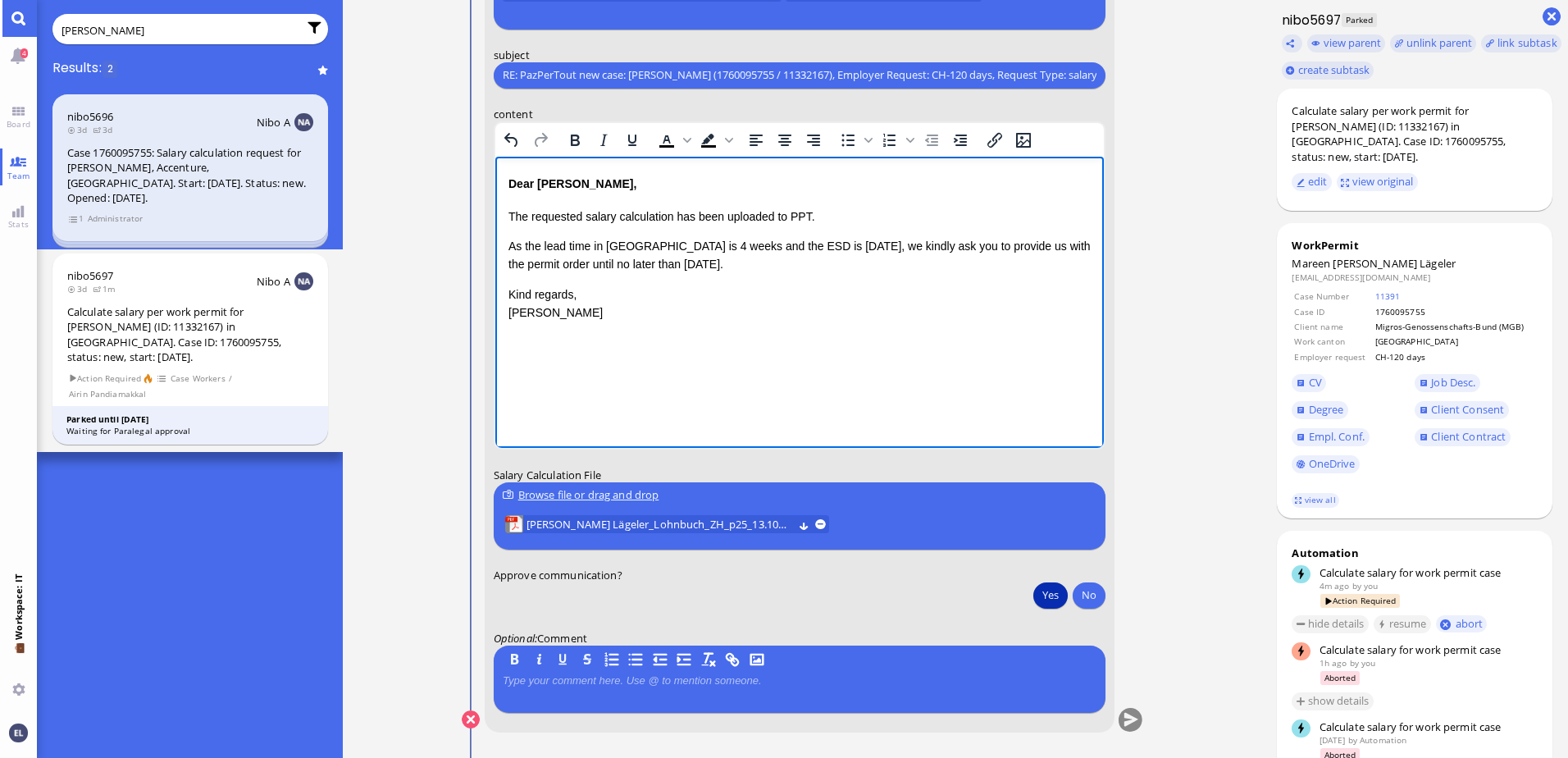
click at [1048, 593] on button "Yes" at bounding box center [1051, 595] width 34 height 27
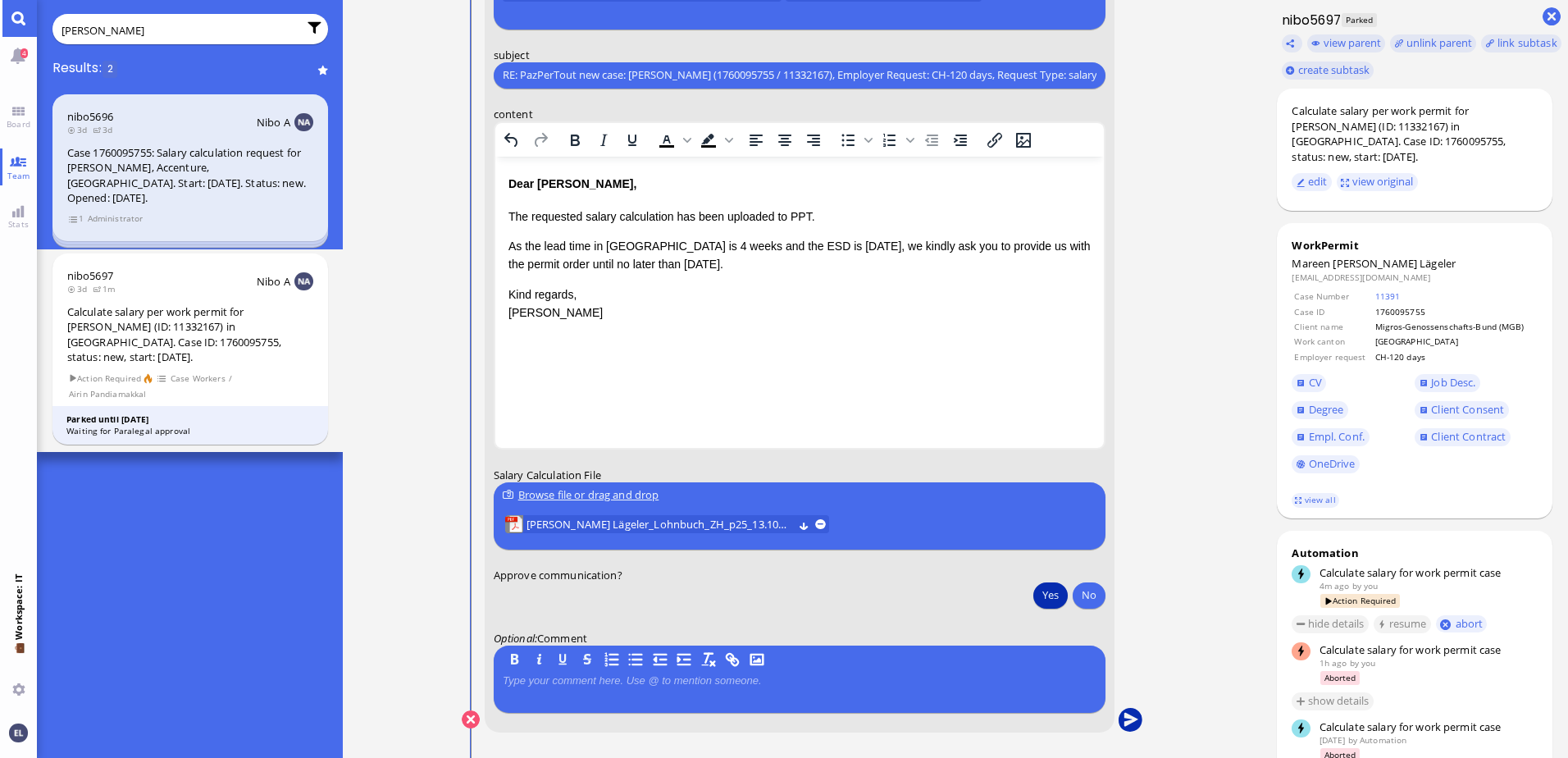
click at [1128, 717] on button "submit" at bounding box center [1130, 720] width 25 height 25
click at [1049, 594] on button "Yes" at bounding box center [1051, 595] width 34 height 27
click at [1128, 718] on button "submit" at bounding box center [1130, 720] width 25 height 25
